Goal: Information Seeking & Learning: Learn about a topic

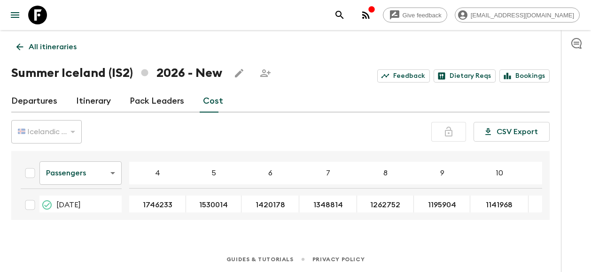
scroll to position [51, 0]
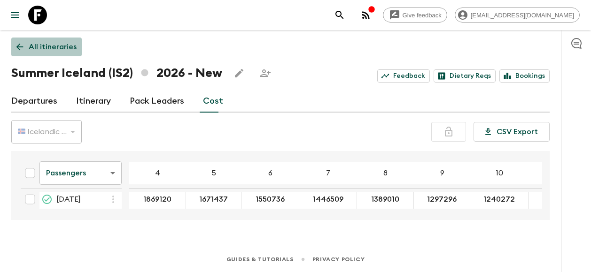
click at [49, 48] on p "All itineraries" at bounding box center [53, 46] width 48 height 11
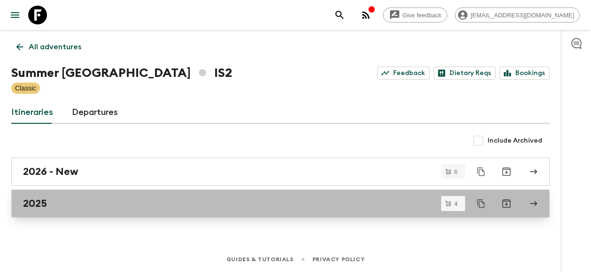
click at [78, 204] on div "2025" at bounding box center [271, 204] width 497 height 12
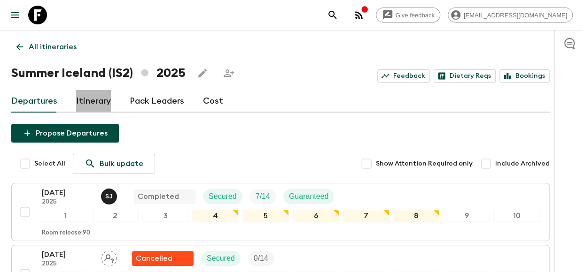
click at [101, 103] on link "Itinerary" at bounding box center [93, 101] width 35 height 23
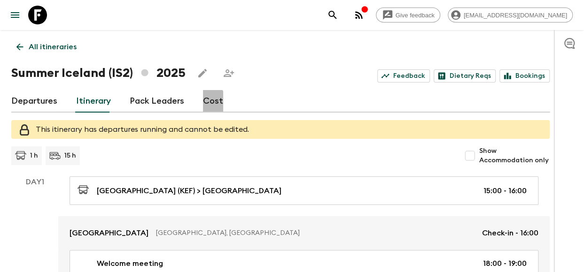
click at [203, 101] on link "Cost" at bounding box center [213, 101] width 20 height 23
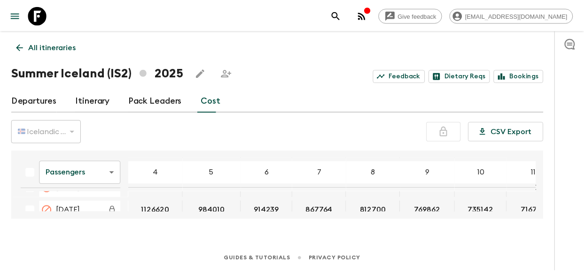
scroll to position [302, 0]
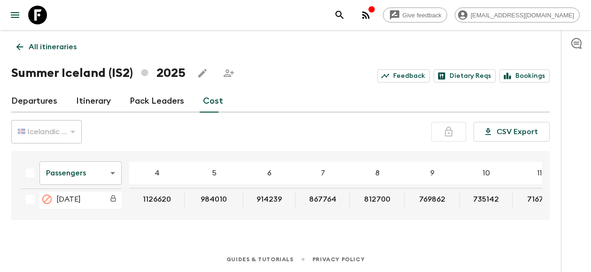
click at [36, 99] on link "Departures" at bounding box center [34, 101] width 46 height 23
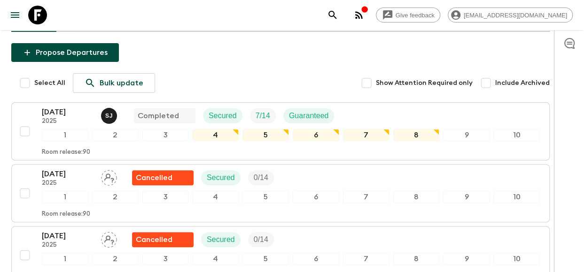
scroll to position [78, 0]
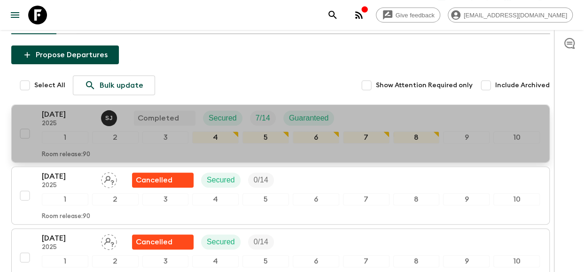
click at [79, 120] on p "2025" at bounding box center [68, 124] width 52 height 8
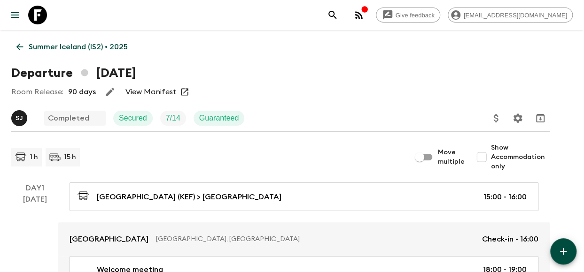
click at [166, 93] on link "View Manifest" at bounding box center [150, 91] width 51 height 9
